Goal: Ask a question: Seek information or help from site administrators or community

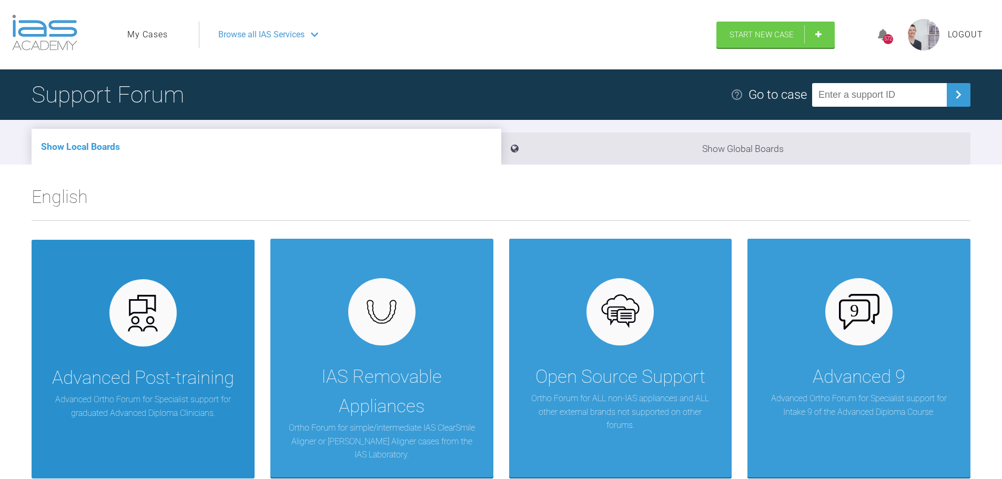
click at [121, 423] on div "Advanced Post-training Advanced Ortho Forum for Specialist support for graduate…" at bounding box center [143, 359] width 223 height 239
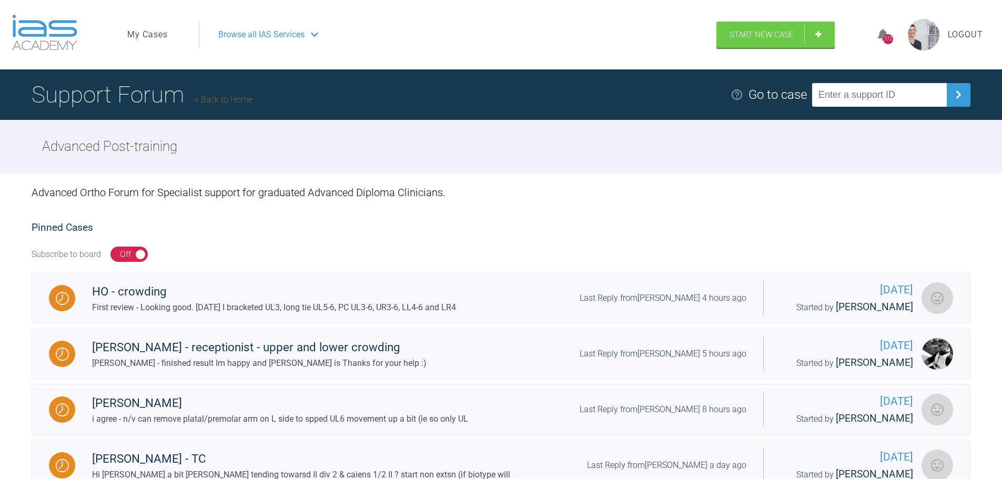
click at [270, 34] on span "Browse all IAS Services" at bounding box center [261, 35] width 86 height 14
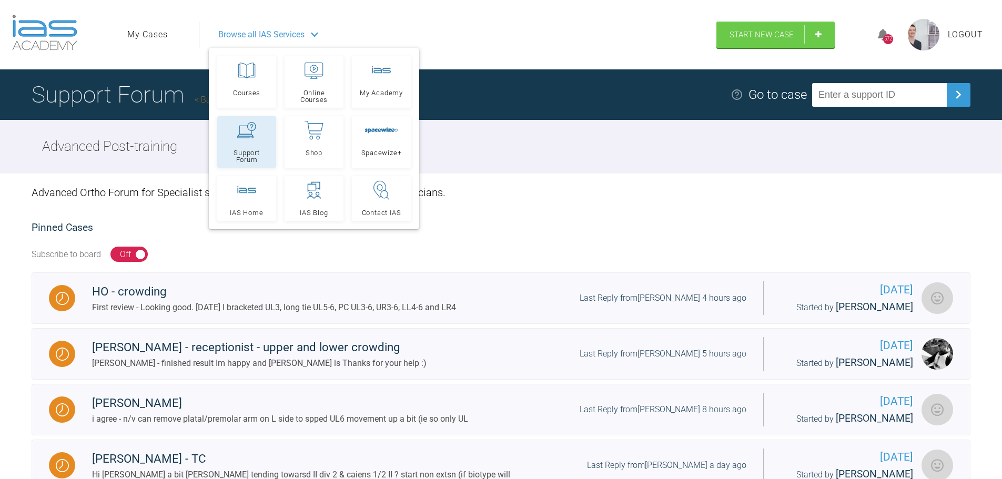
click at [251, 162] on span "Support Forum" at bounding box center [246, 156] width 49 height 14
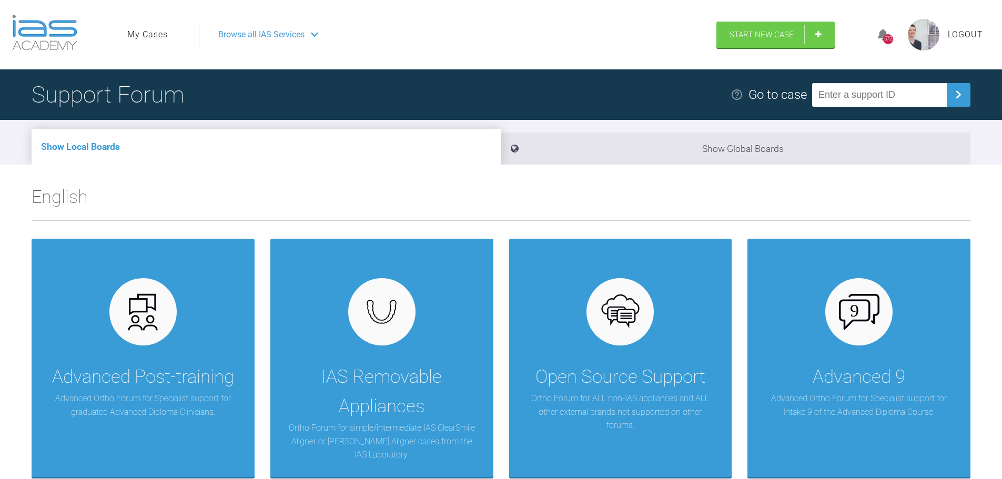
click at [144, 30] on link "My Cases" at bounding box center [147, 35] width 40 height 14
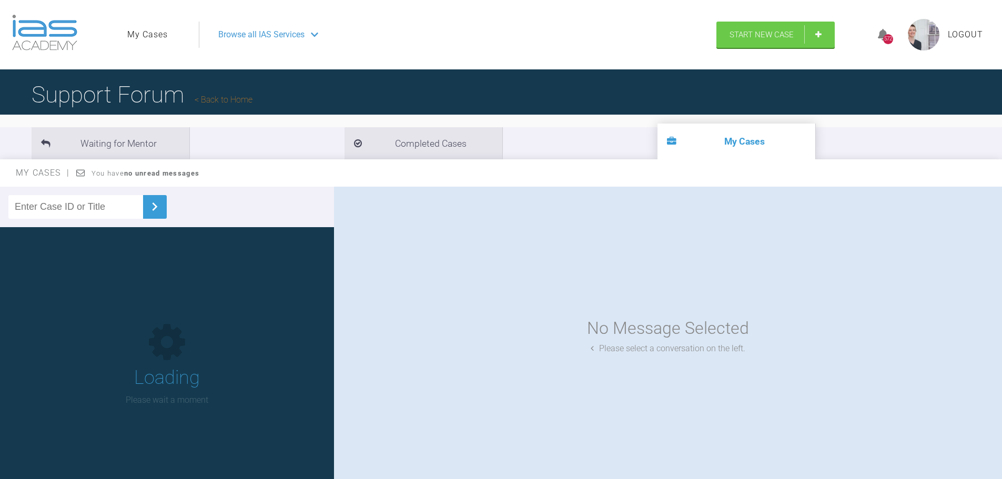
click at [96, 213] on input "text" at bounding box center [75, 207] width 135 height 24
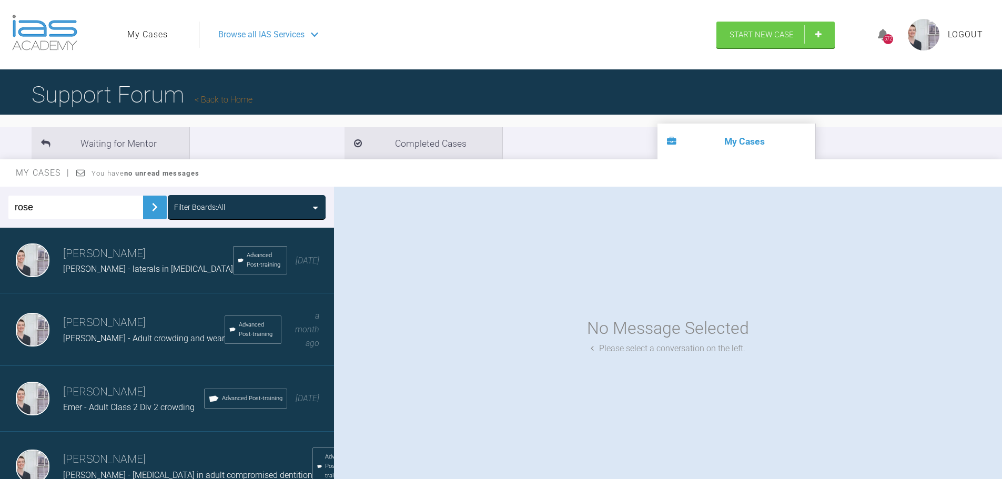
type input "rose"
click at [150, 200] on img at bounding box center [154, 207] width 17 height 17
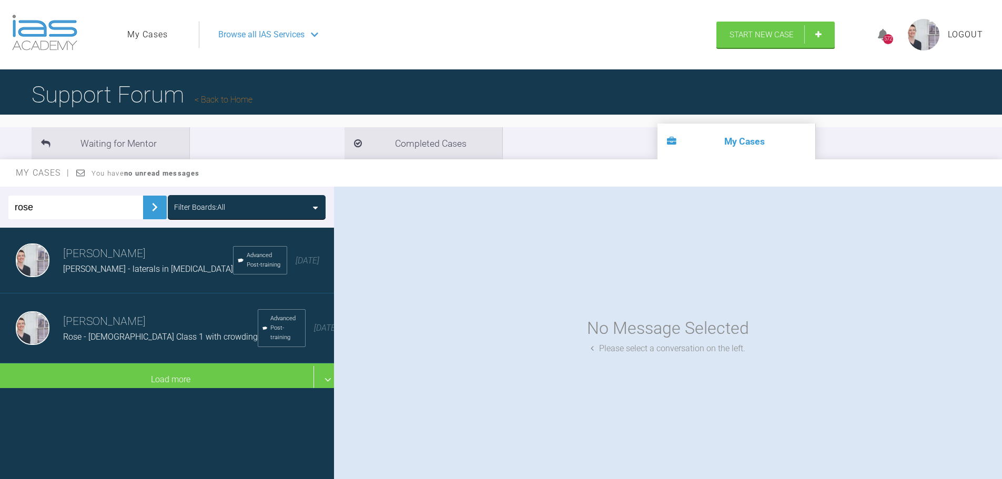
click at [134, 313] on h3 "[PERSON_NAME]" at bounding box center [160, 322] width 195 height 18
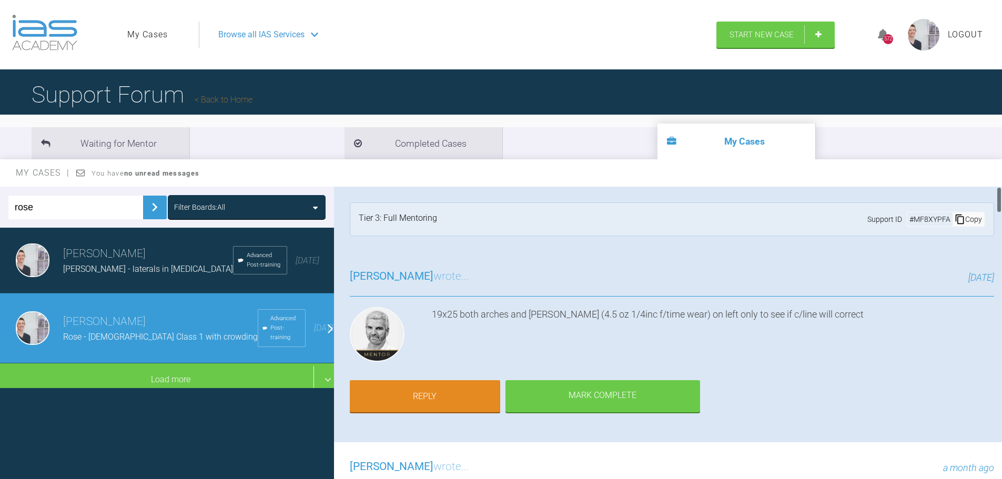
click at [720, 306] on div "Ross Hobson wrote... 24 days ago 19x25 both arches and Cl II (4.5 oz 1/4inc f/t…" at bounding box center [672, 347] width 676 height 190
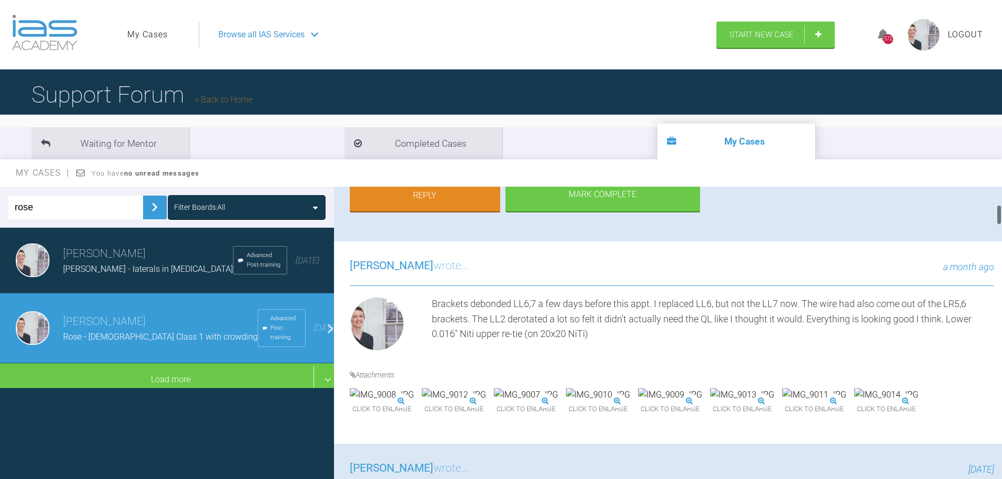
scroll to position [263, 0]
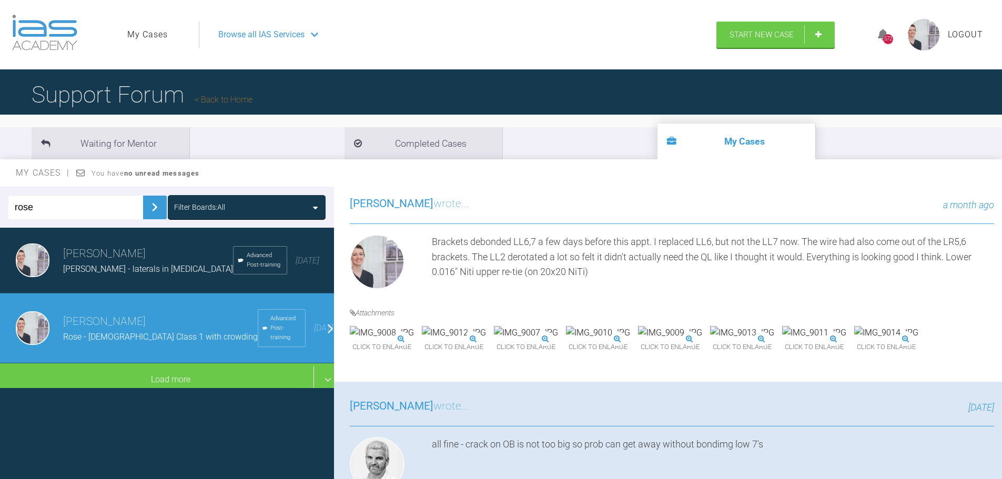
click at [926, 366] on div "Click to enlarge Click to enlarge Click to enlarge Click to enlarge Click to en…" at bounding box center [638, 346] width 576 height 40
